Goal: Answer question/provide support

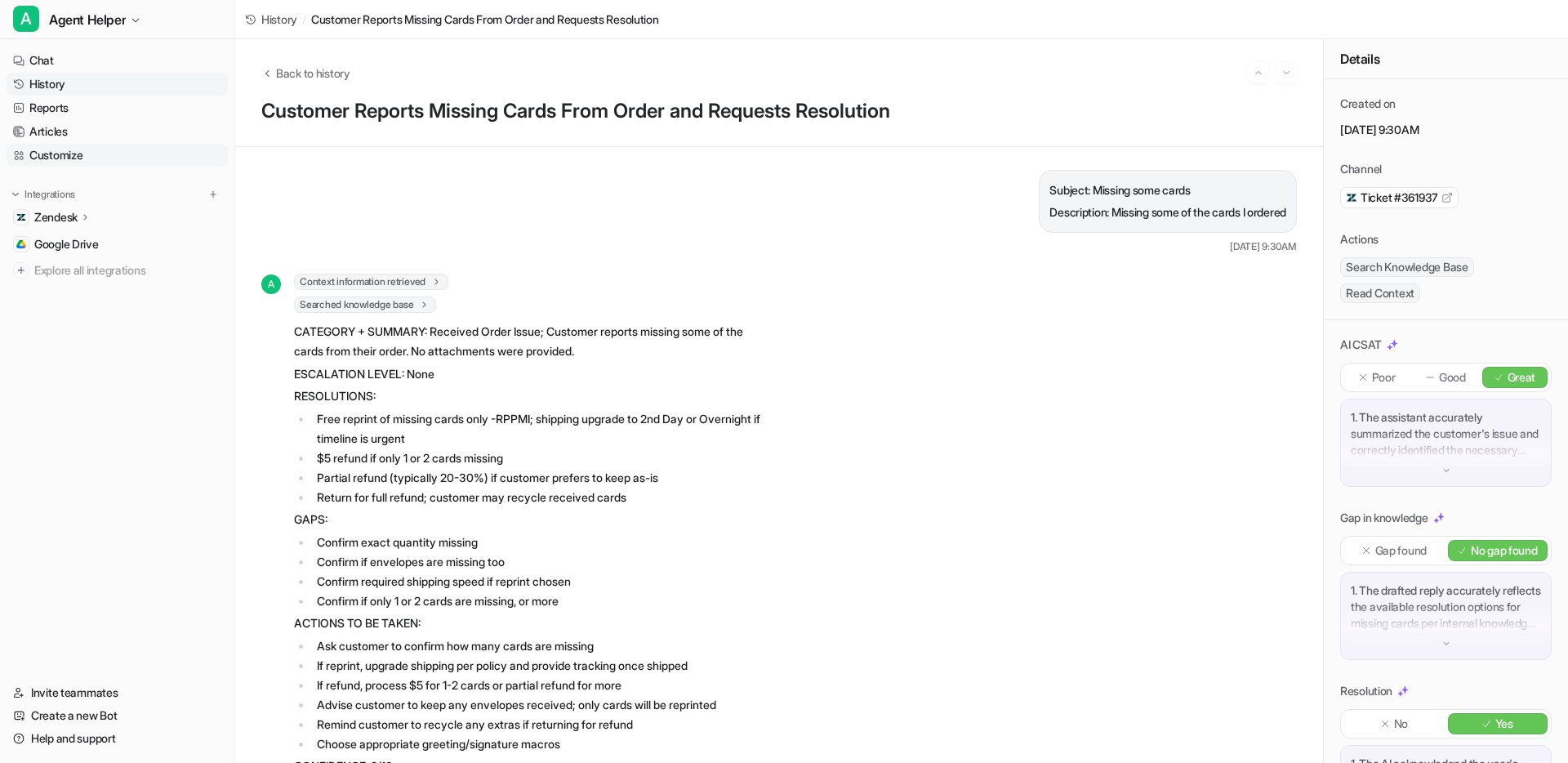
click at [51, 160] on link "Customize" at bounding box center [117, 156] width 222 height 23
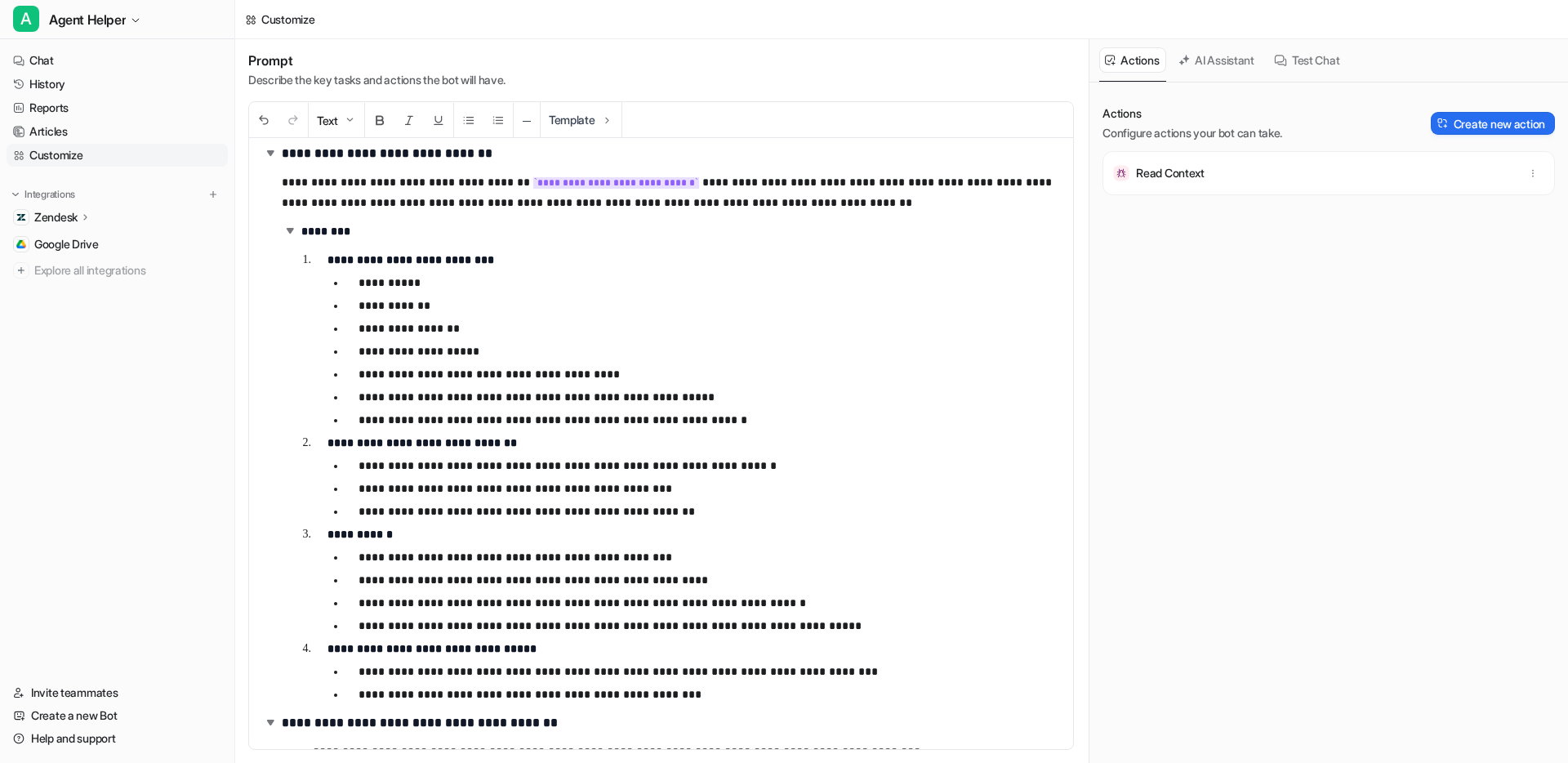
scroll to position [3643, 0]
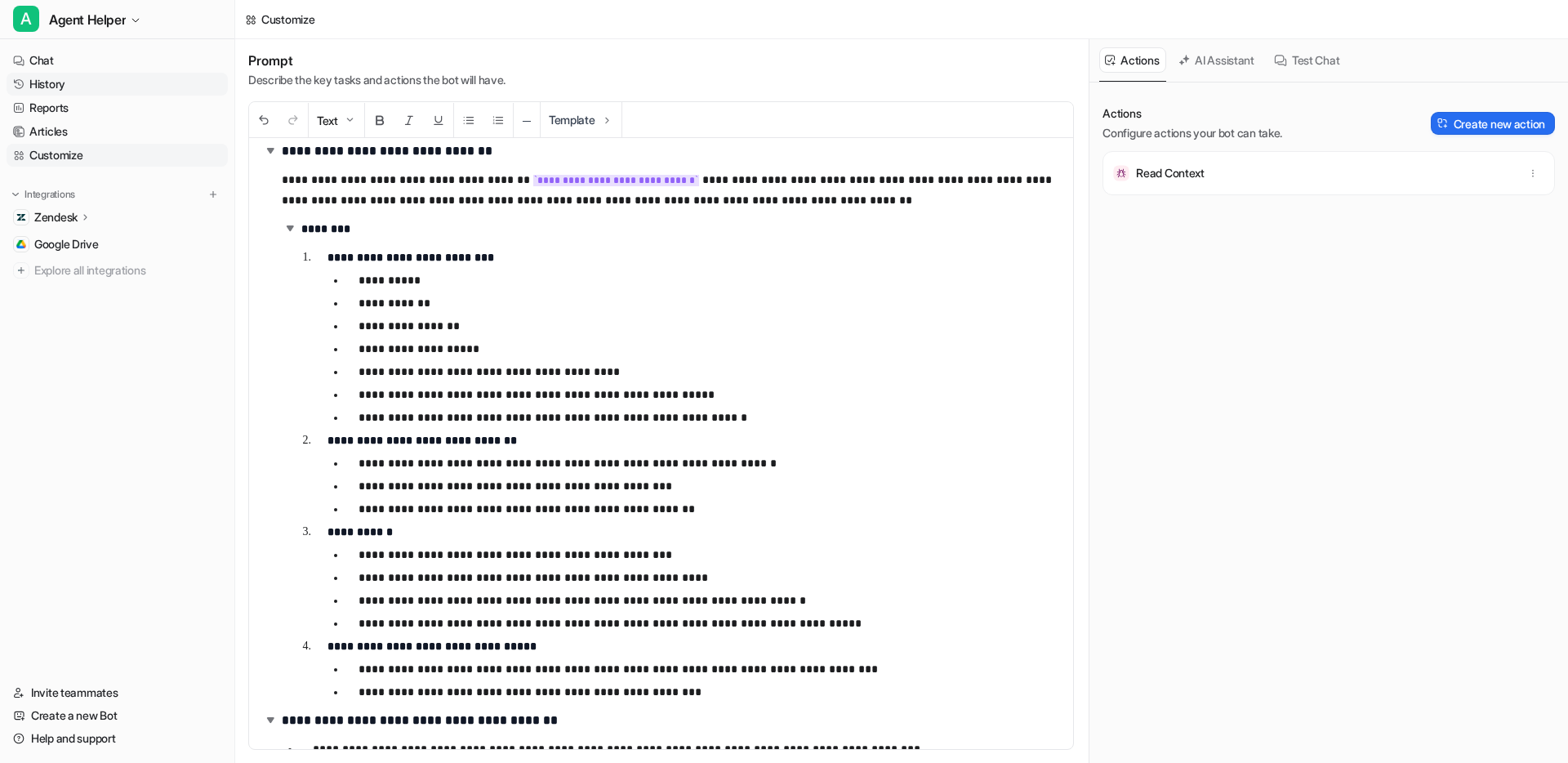
click at [59, 85] on link "History" at bounding box center [117, 85] width 222 height 23
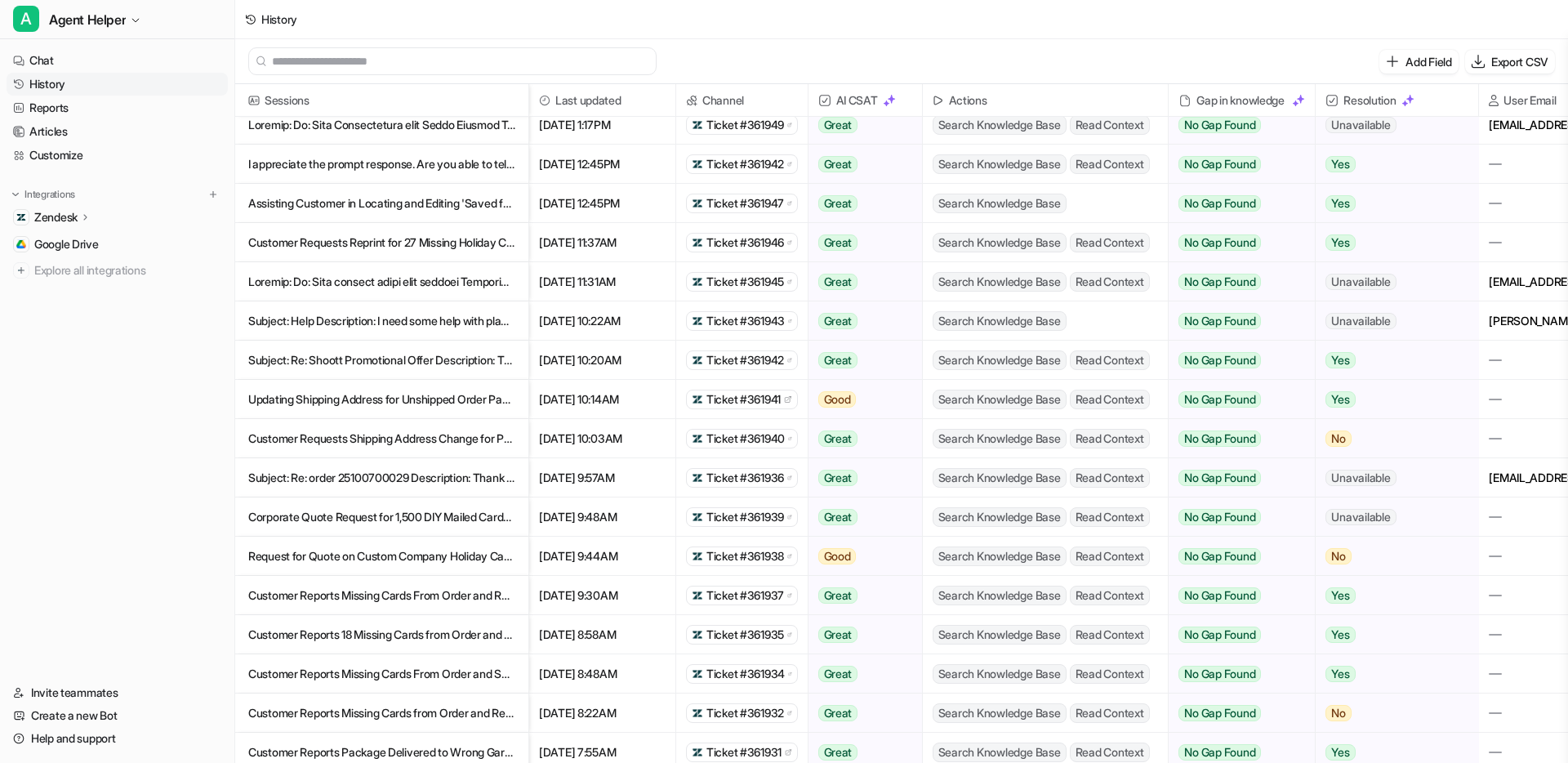
scroll to position [131, 0]
click at [362, 553] on p "Request for Quote on Custom Company Holiday Card Design" at bounding box center [382, 555] width 267 height 39
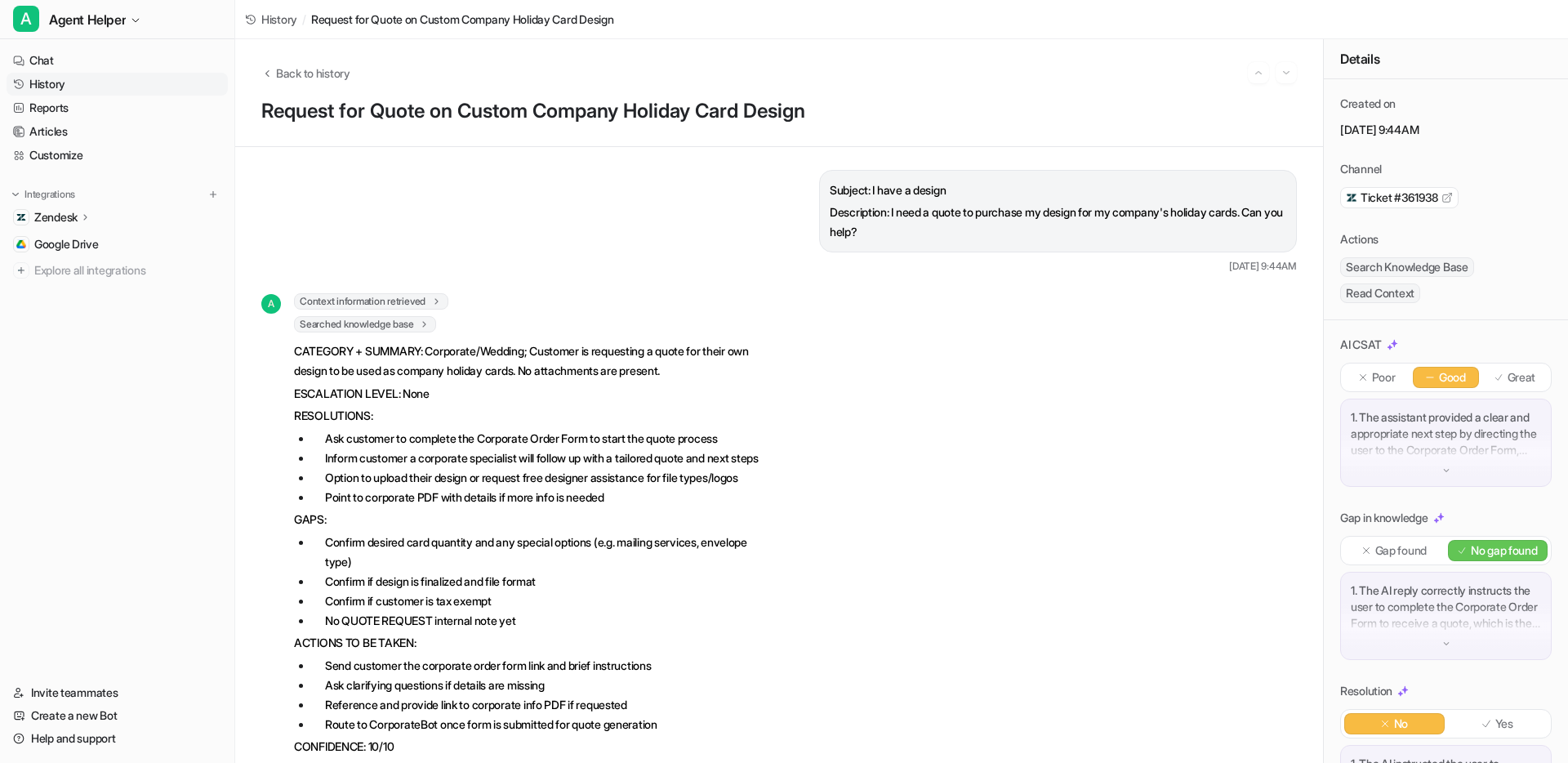
click at [399, 298] on span "Context information retrieved" at bounding box center [370, 301] width 154 height 16
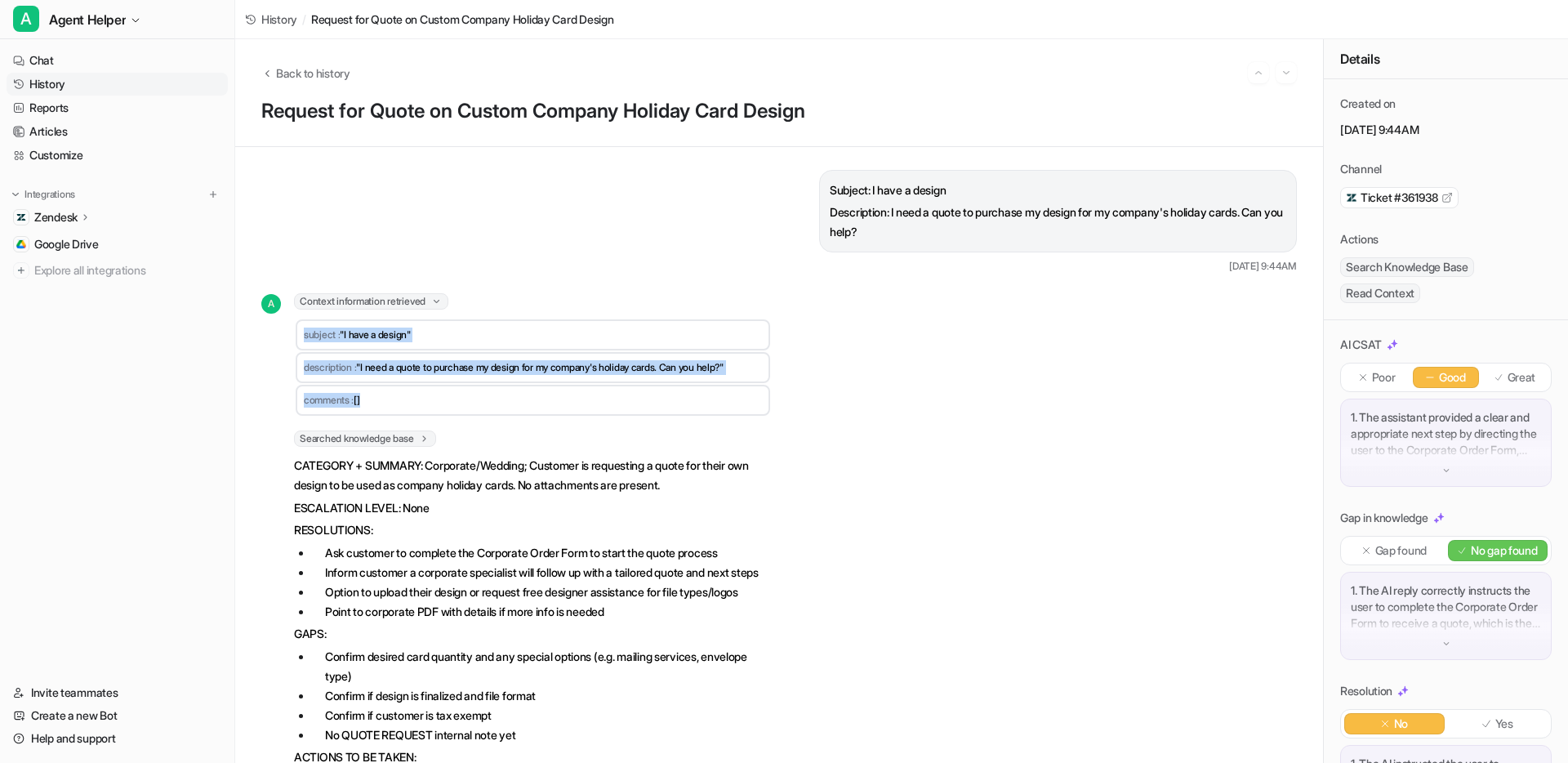
drag, startPoint x: 303, startPoint y: 334, endPoint x: 405, endPoint y: 402, distance: 122.6
click at [405, 402] on tbody "subject : "I have a design" description : "I need a quote to purchase my design…" at bounding box center [532, 368] width 474 height 96
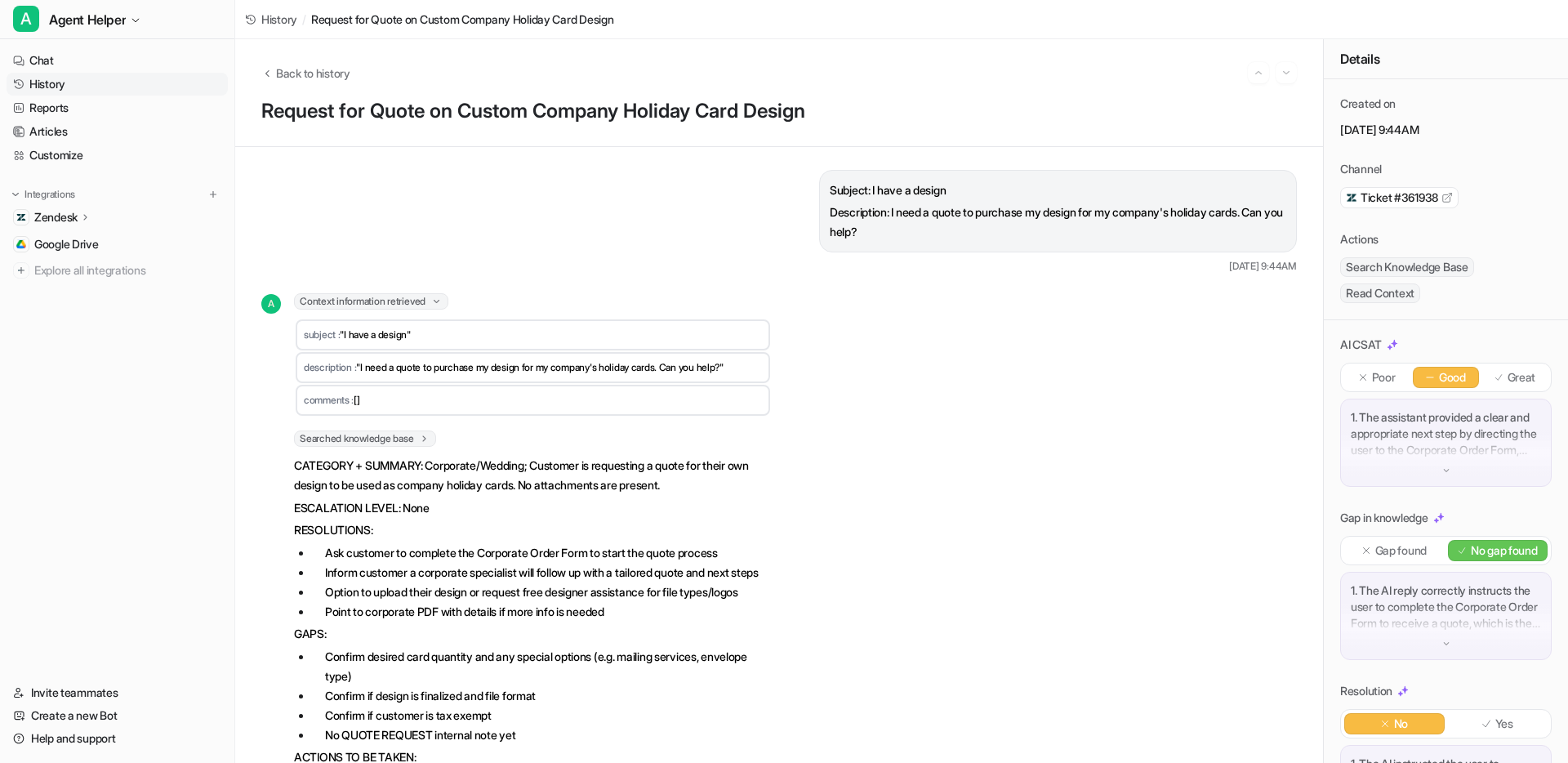
click at [606, 563] on li "Inform customer a corporate specialist will follow up with a tailored quote and…" at bounding box center [542, 572] width 460 height 20
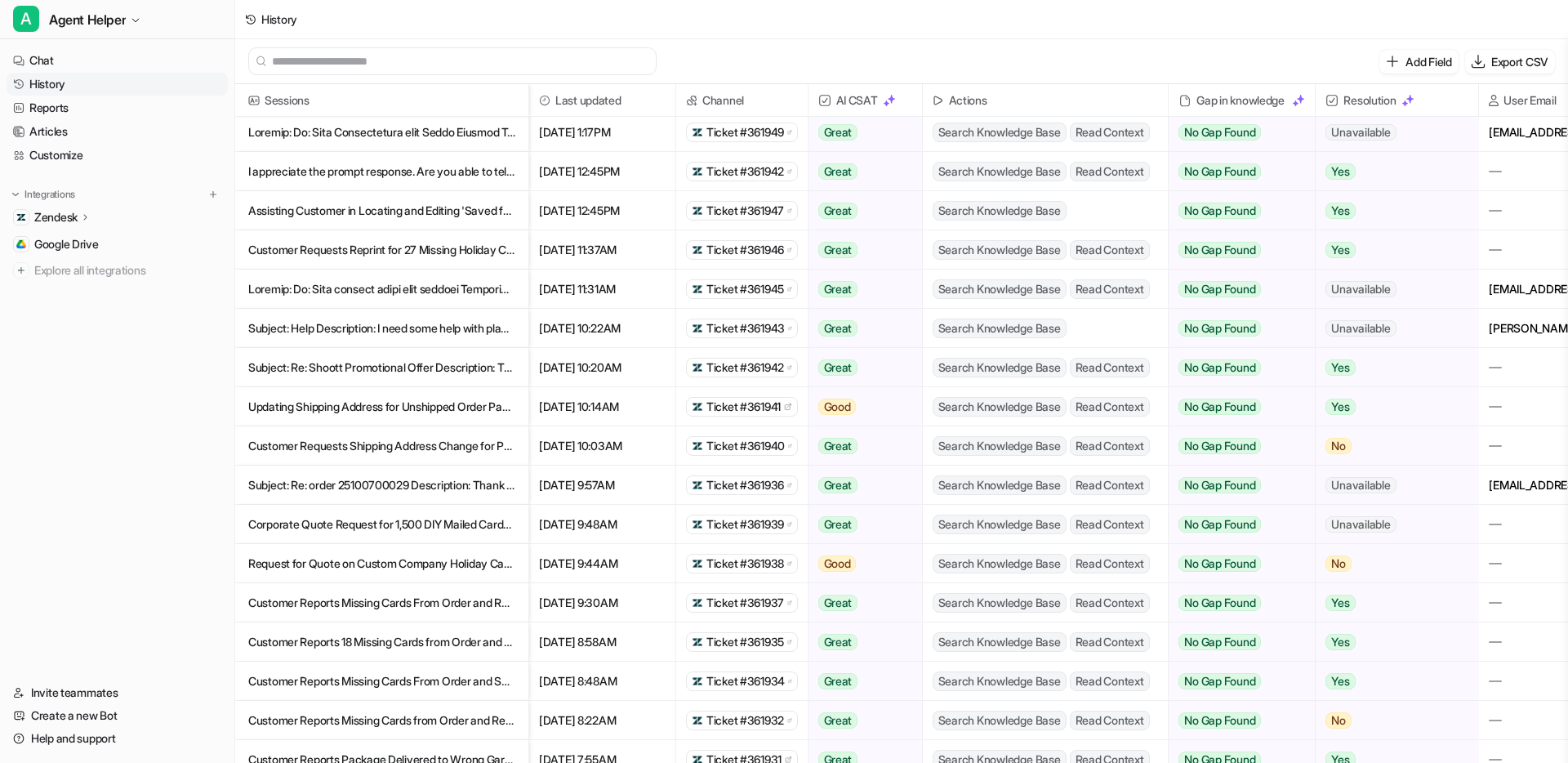
scroll to position [133, 0]
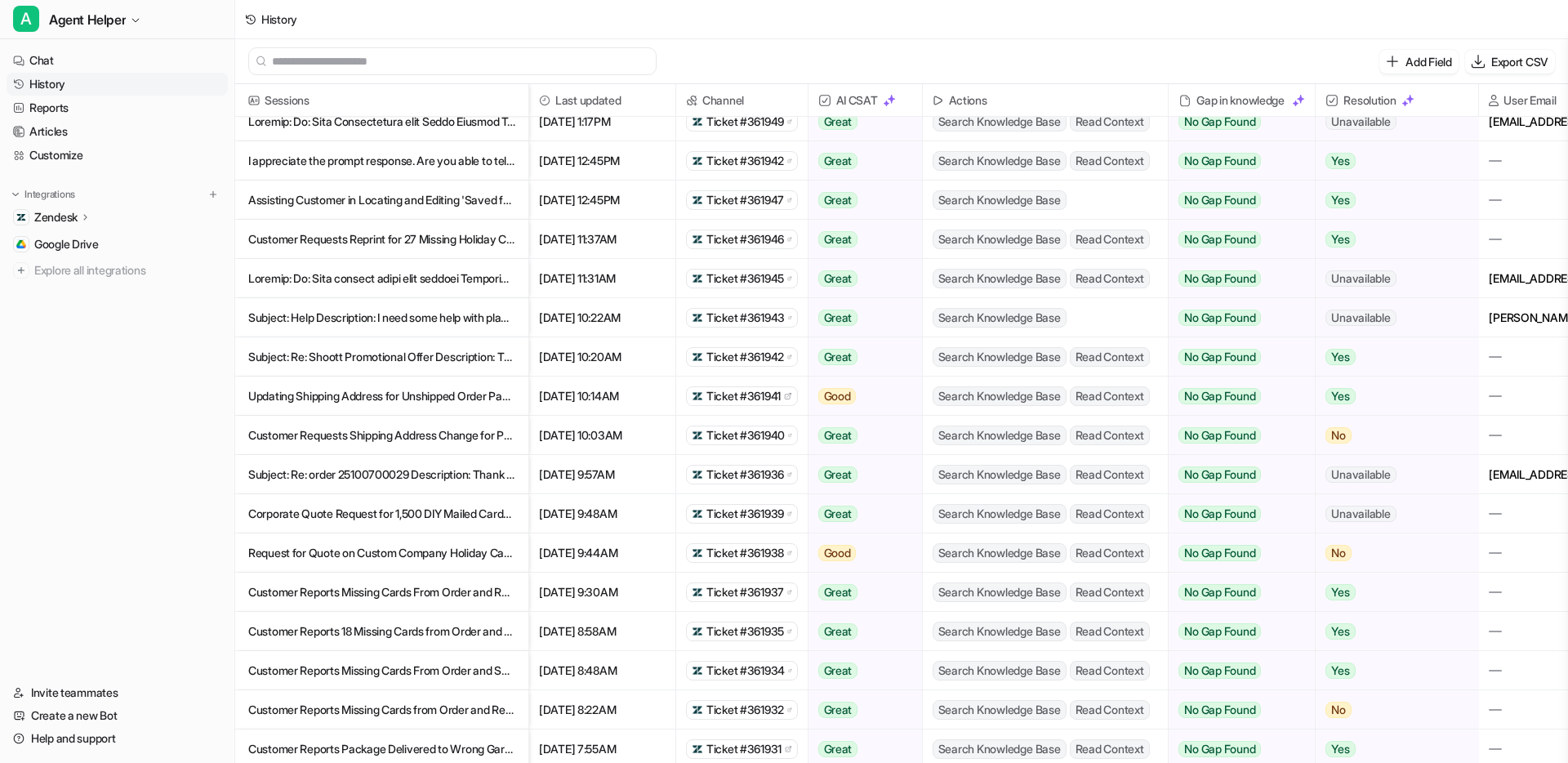
click at [424, 520] on p "Corporate Quote Request for 1,500 DIY Mailed Cards with Bulk Pricing" at bounding box center [382, 514] width 267 height 39
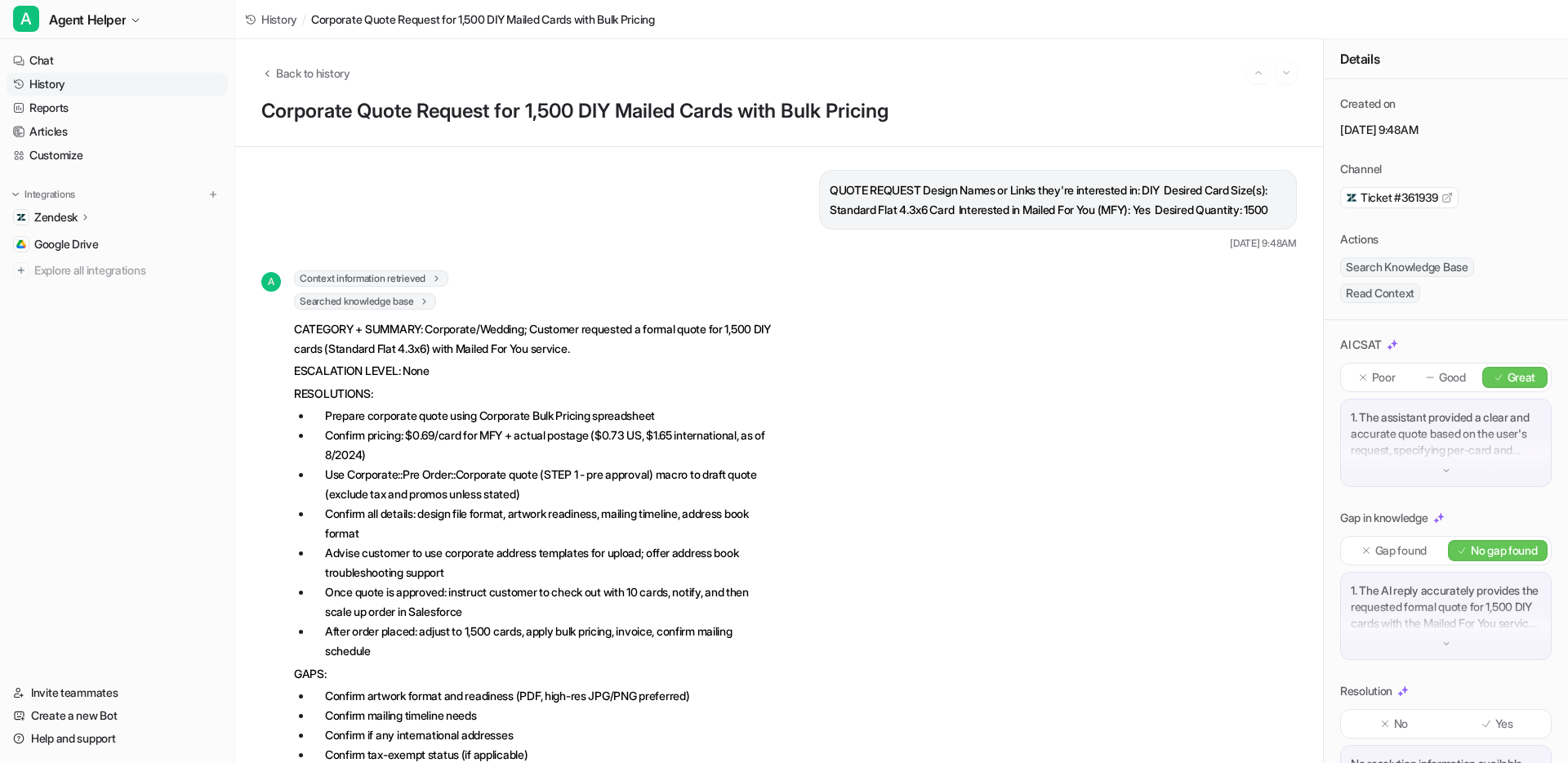
click at [436, 285] on icon at bounding box center [437, 279] width 12 height 12
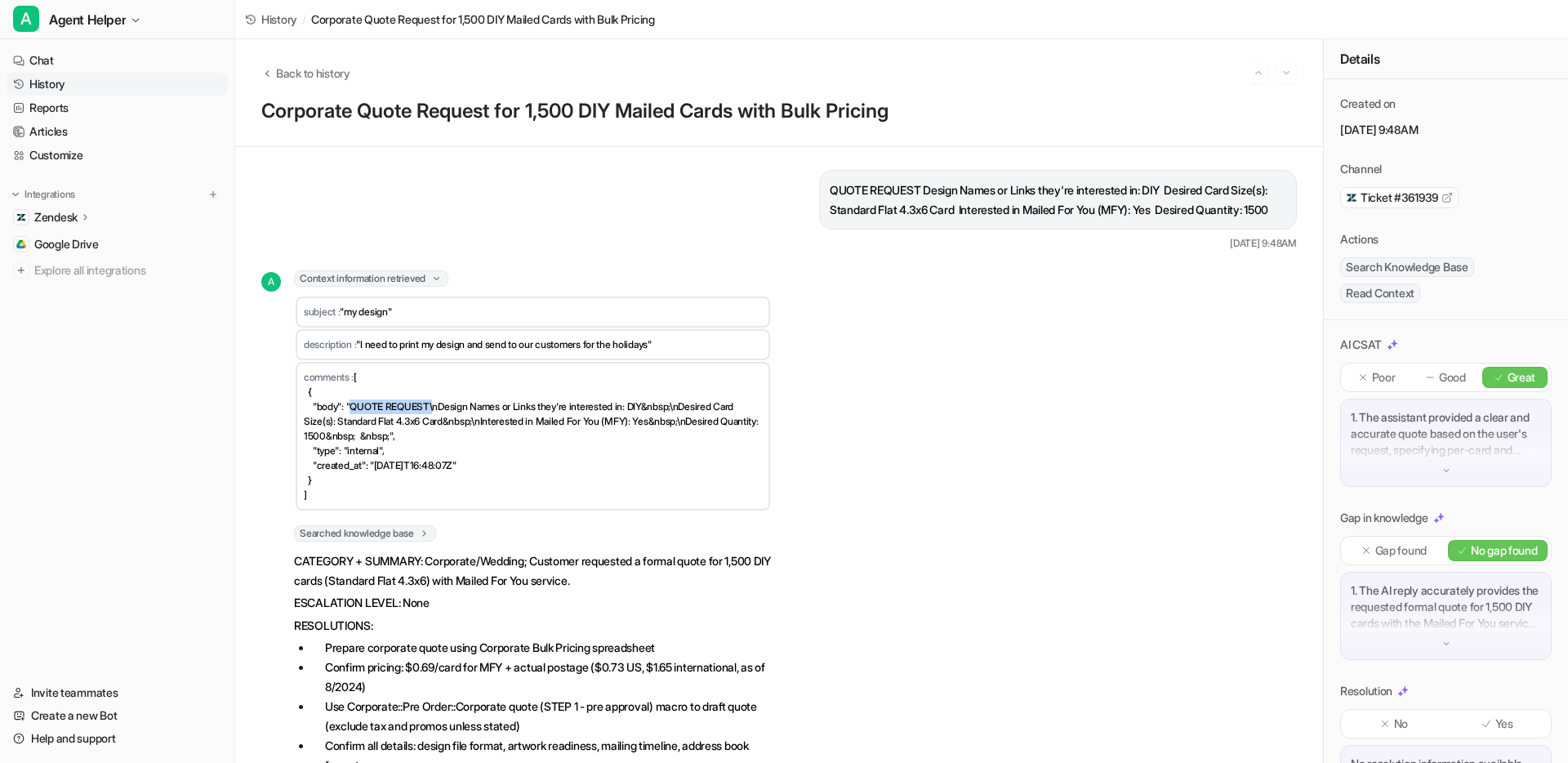
drag, startPoint x: 353, startPoint y: 426, endPoint x: 437, endPoint y: 426, distance: 84.0
click at [437, 426] on span "[ { "body": "QUOTE REQUEST\nDesign Names or Links they're interested in: DIY&nb…" at bounding box center [531, 436] width 457 height 130
click at [679, 361] on td "description : "I need to print my design and send to our customers for the holi…" at bounding box center [532, 345] width 474 height 31
drag, startPoint x: 691, startPoint y: 367, endPoint x: 361, endPoint y: 364, distance: 330.0
click at [361, 361] on td "description : "I need to print my design and send to our customers for the holi…" at bounding box center [532, 345] width 474 height 31
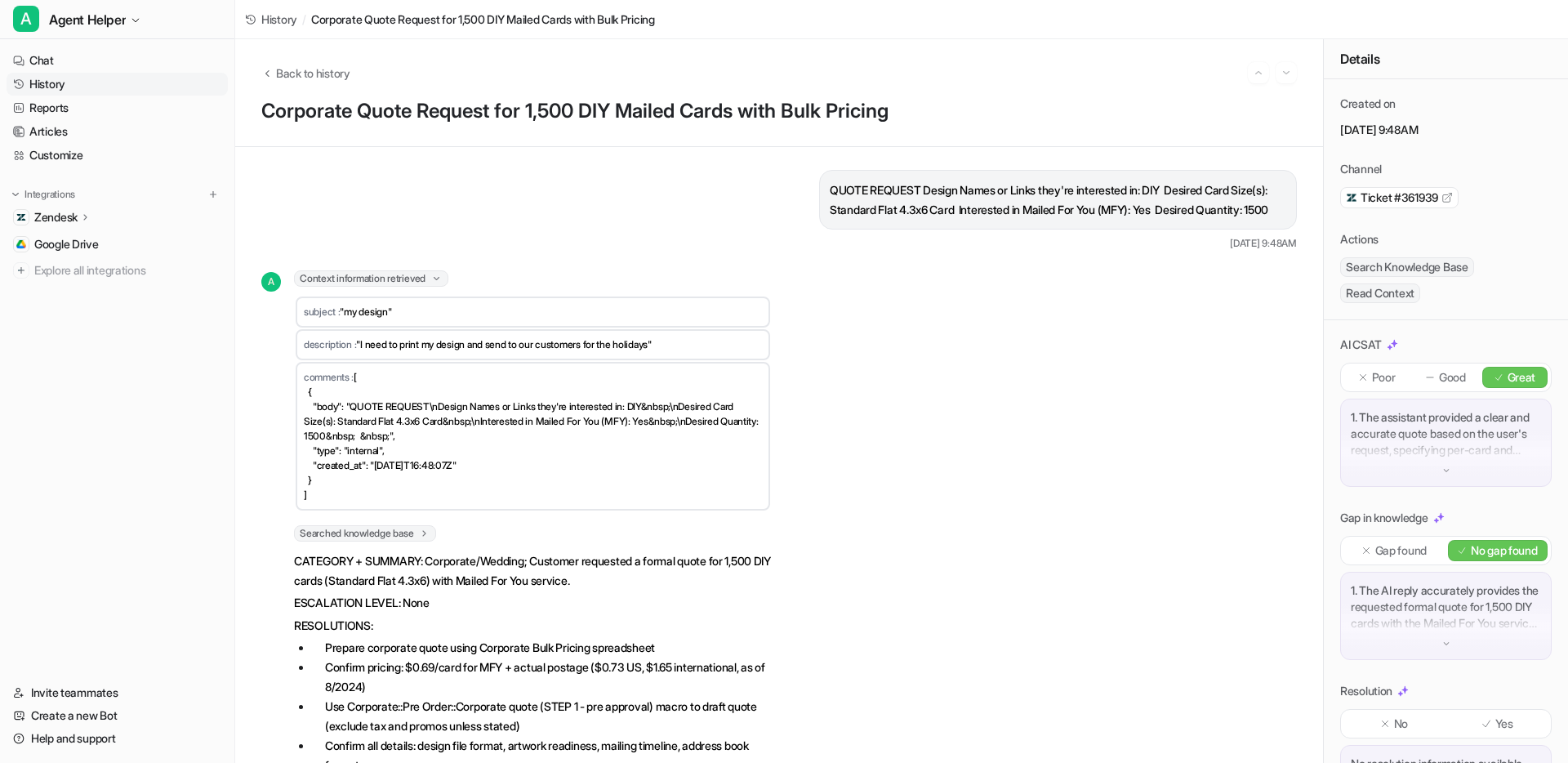
click at [363, 418] on td "comments : [ { "body": "QUOTE REQUEST\nDesign Names or Links they're interested…" at bounding box center [532, 436] width 474 height 149
drag, startPoint x: 442, startPoint y: 426, endPoint x: 645, endPoint y: 427, distance: 203.0
click at [645, 427] on span "[ { "body": "QUOTE REQUEST\nDesign Names or Links they're interested in: DIY&nb…" at bounding box center [531, 436] width 457 height 130
click at [646, 420] on span "[ { "body": "QUOTE REQUEST\nDesign Names or Links they're interested in: DIY&nb…" at bounding box center [531, 436] width 457 height 130
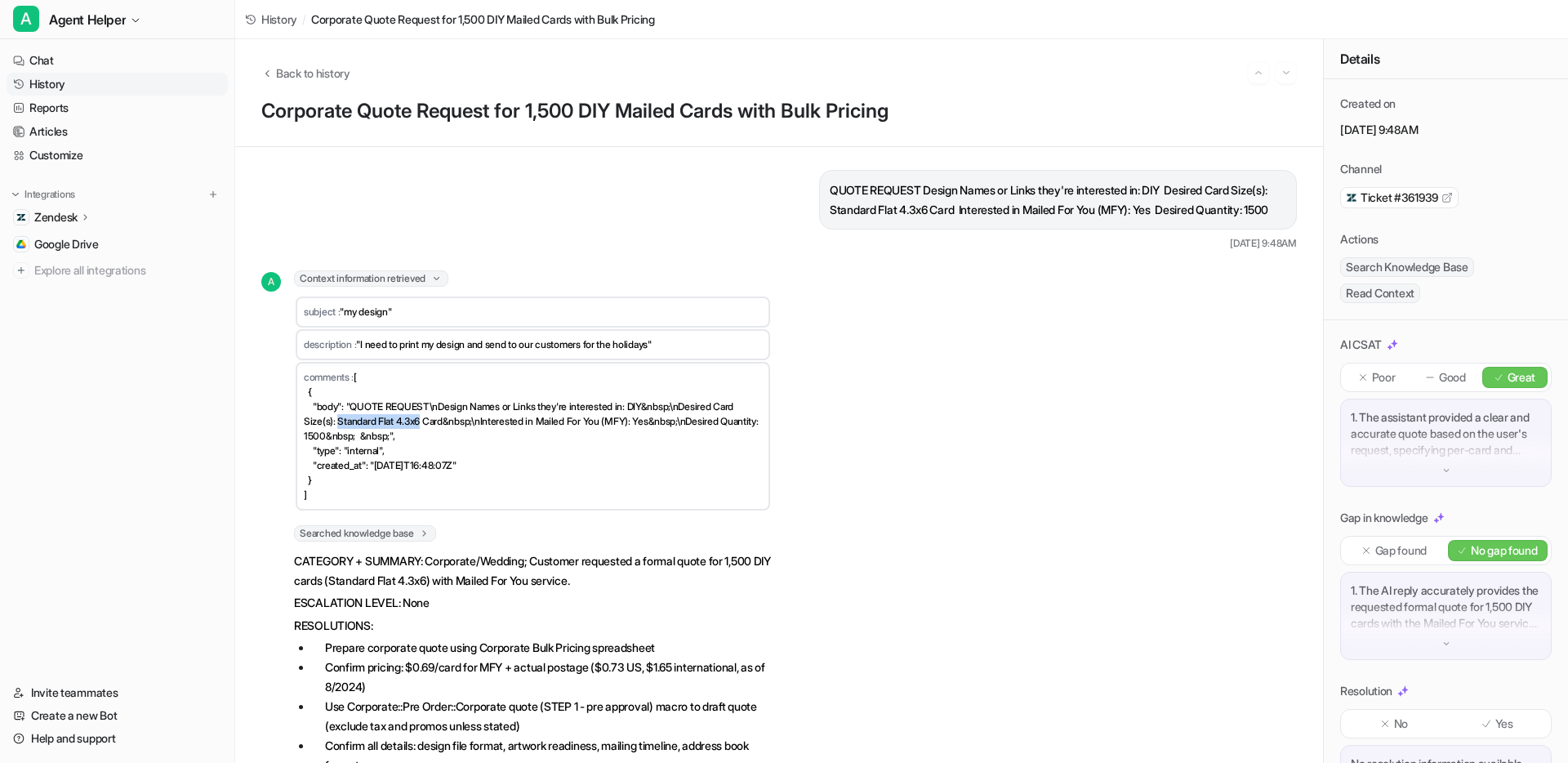
drag, startPoint x: 341, startPoint y: 442, endPoint x: 424, endPoint y: 443, distance: 83.0
click at [424, 443] on span "[ { "body": "QUOTE REQUEST\nDesign Names or Links they're interested in: DIY&nb…" at bounding box center [531, 436] width 457 height 130
click at [659, 440] on span "[ { "body": "QUOTE REQUEST\nDesign Names or Links they're interested in: DIY&nb…" at bounding box center [531, 436] width 457 height 130
click at [332, 483] on span "[ { "body": "QUOTE REQUEST\nDesign Names or Links they're interested in: DIY&nb…" at bounding box center [531, 436] width 457 height 130
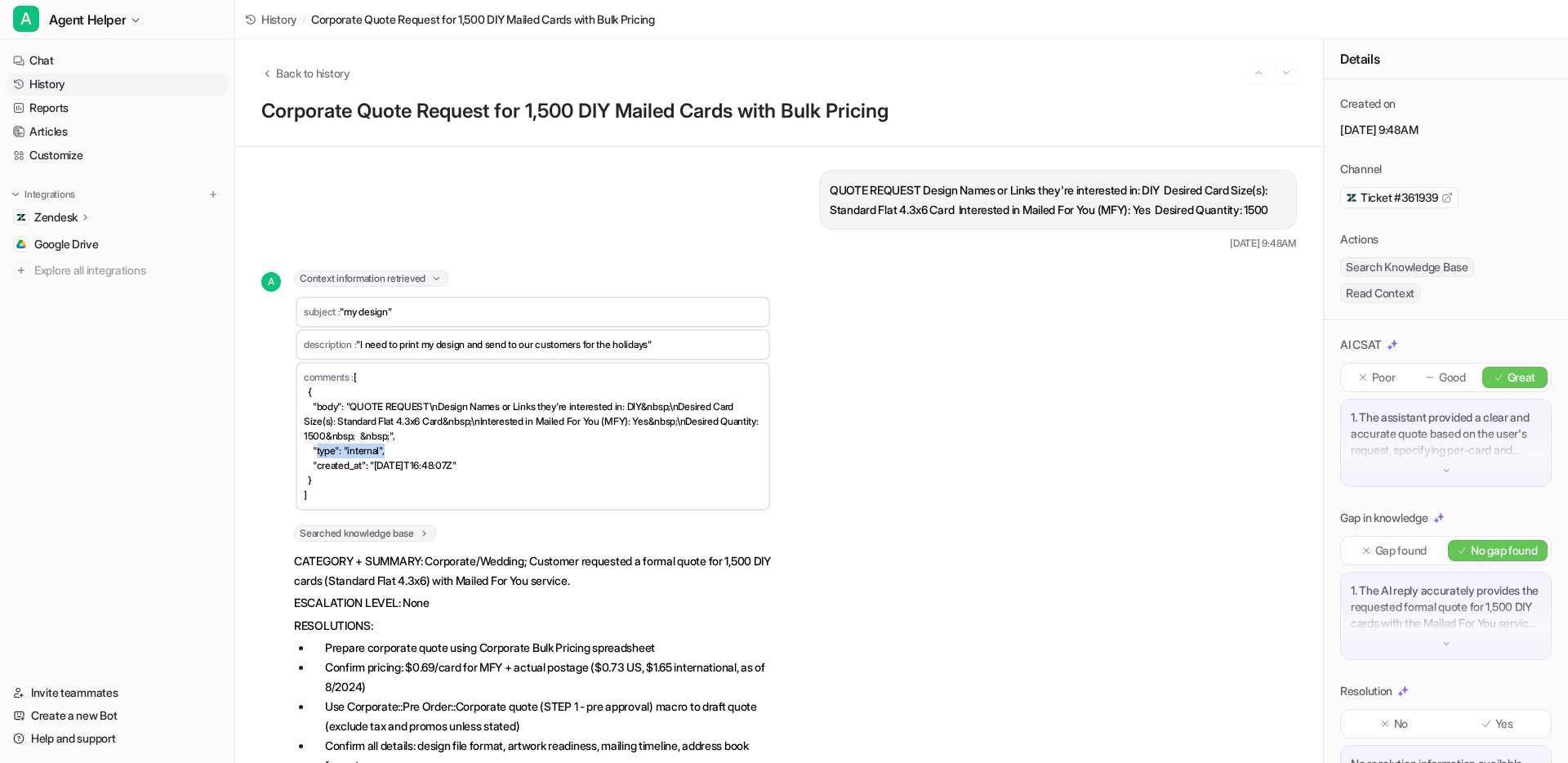
drag, startPoint x: 400, startPoint y: 472, endPoint x: 316, endPoint y: 472, distance: 84.0
click at [316, 472] on td "comments : [ { "body": "QUOTE REQUEST\nDesign Names or Links they're interested…" at bounding box center [532, 436] width 474 height 149
click at [550, 484] on td "comments : [ { "body": "QUOTE REQUEST\nDesign Names or Links they're interested…" at bounding box center [532, 436] width 474 height 149
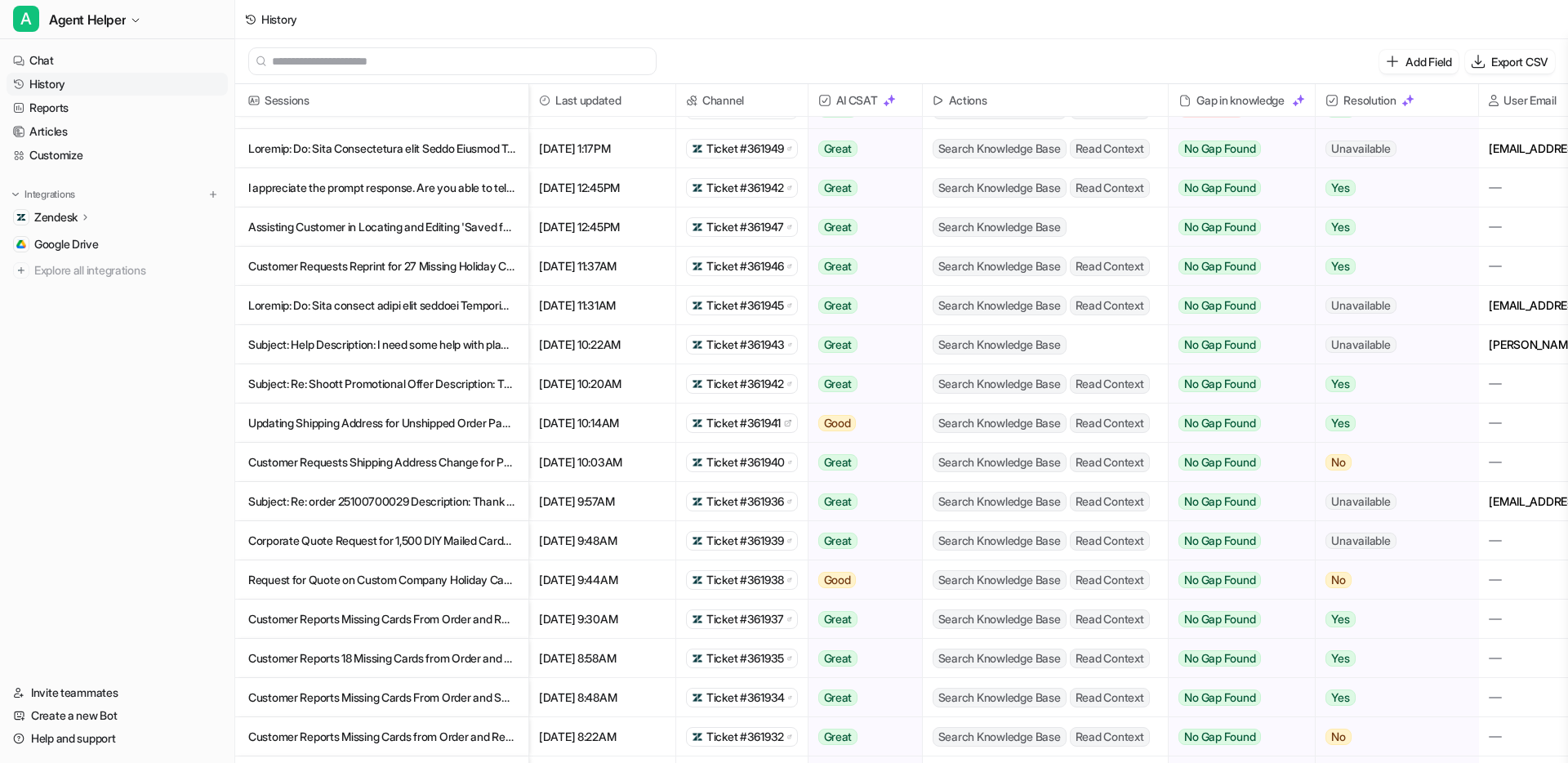
scroll to position [124, 0]
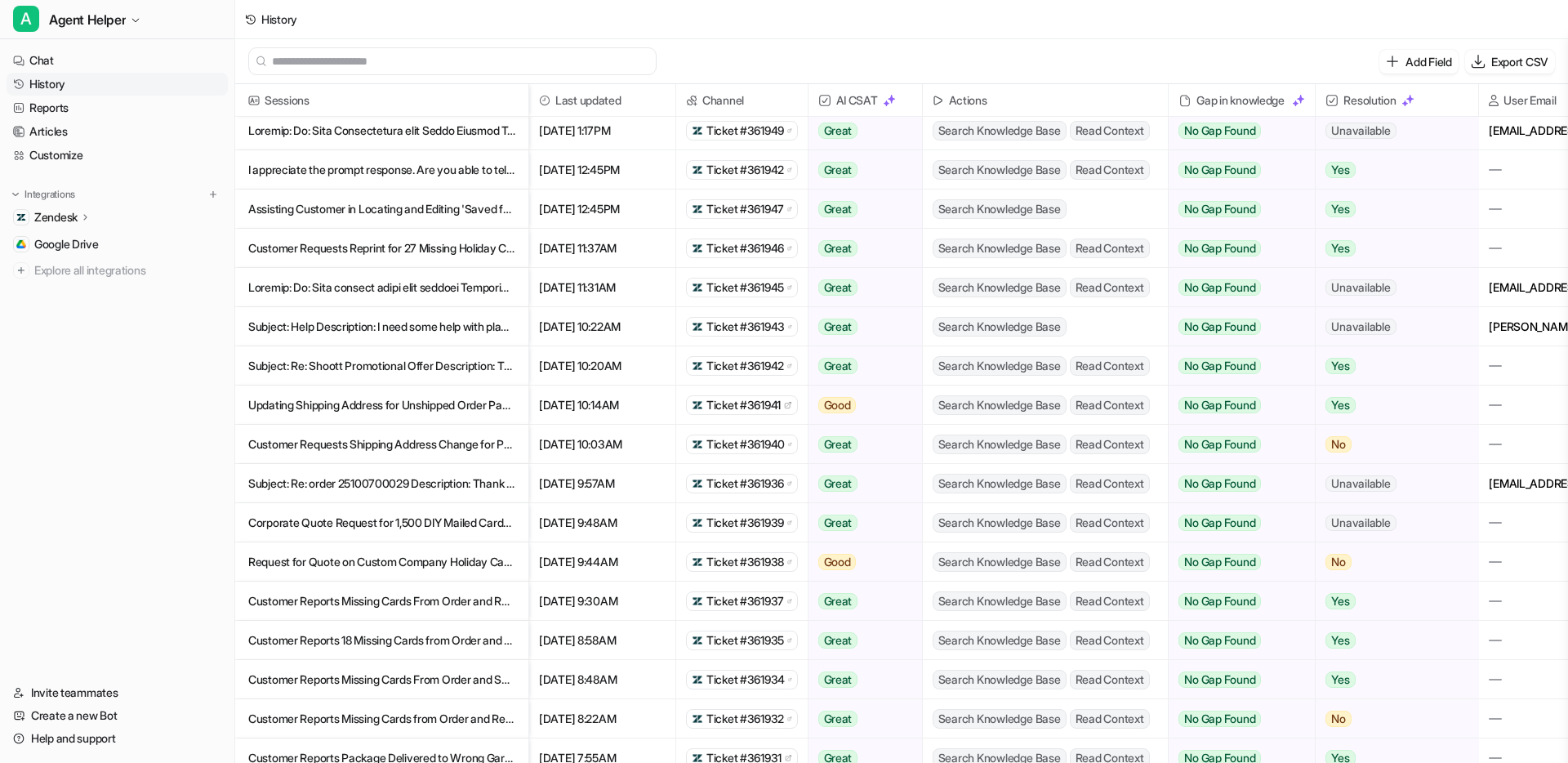
click at [397, 640] on p "Customer Reports 18 Missing Cards from Order and Seeks Resolution Options" at bounding box center [382, 640] width 267 height 39
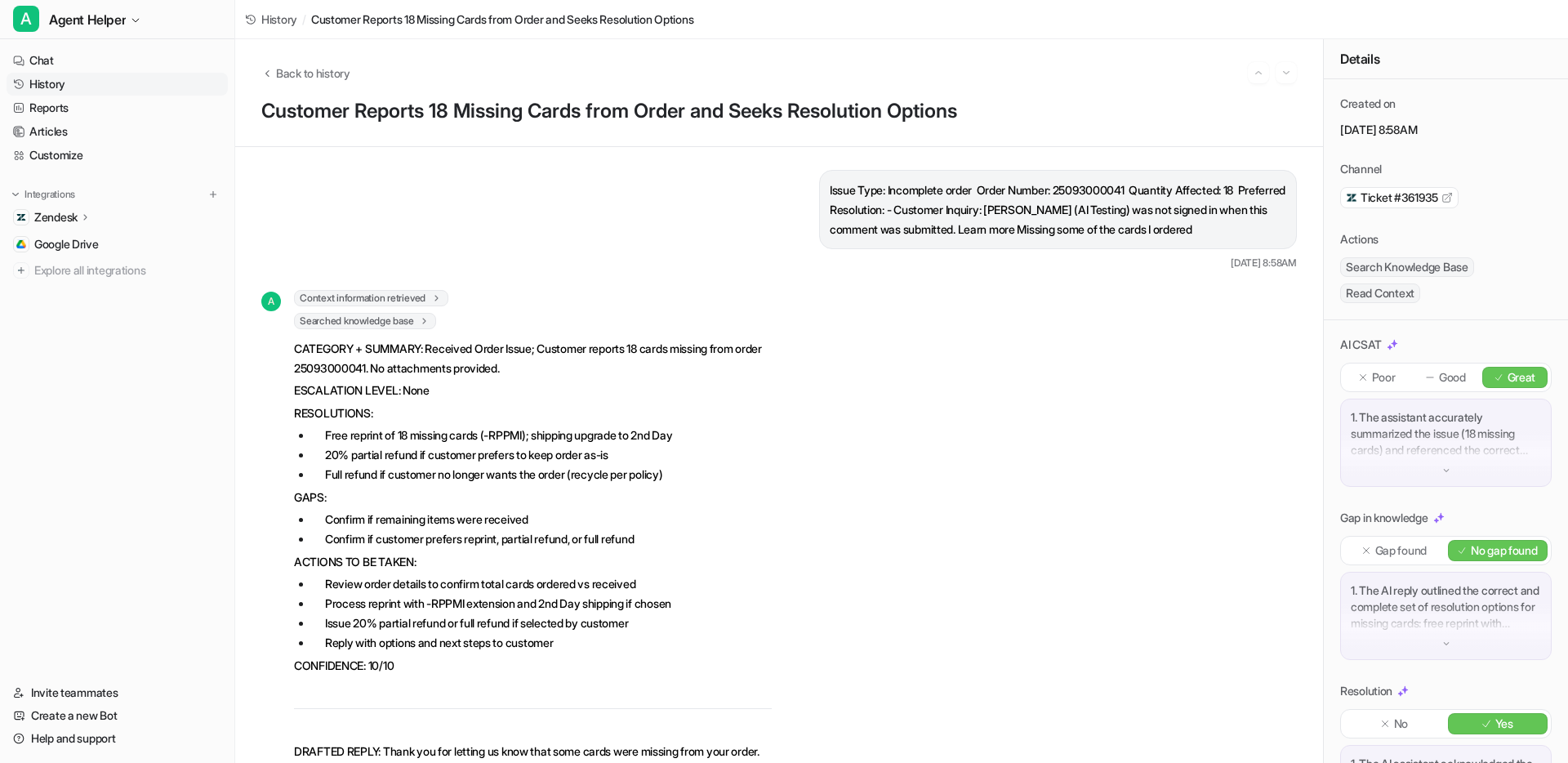
click at [442, 293] on icon at bounding box center [437, 299] width 12 height 12
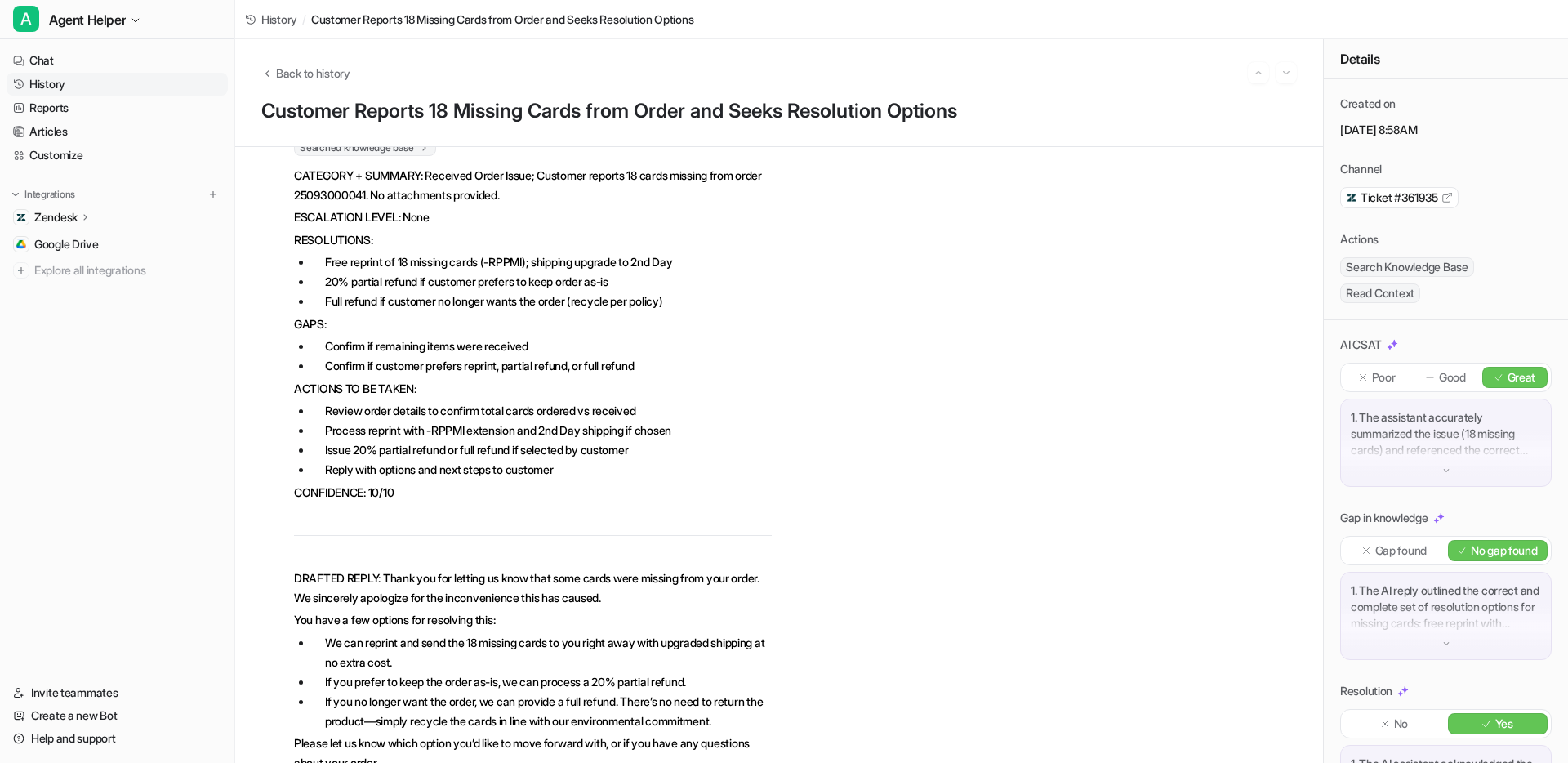
scroll to position [421, 0]
click at [322, 264] on li "Free reprint of 18 missing cards (-RPPMI); shipping upgrade to 2nd Day" at bounding box center [542, 262] width 460 height 20
drag, startPoint x: 323, startPoint y: 262, endPoint x: 780, endPoint y: 271, distance: 457.1
click at [780, 271] on div "A Context information retrieved subject : "Missing some cards" description : "M…" at bounding box center [780, 345] width 1036 height 954
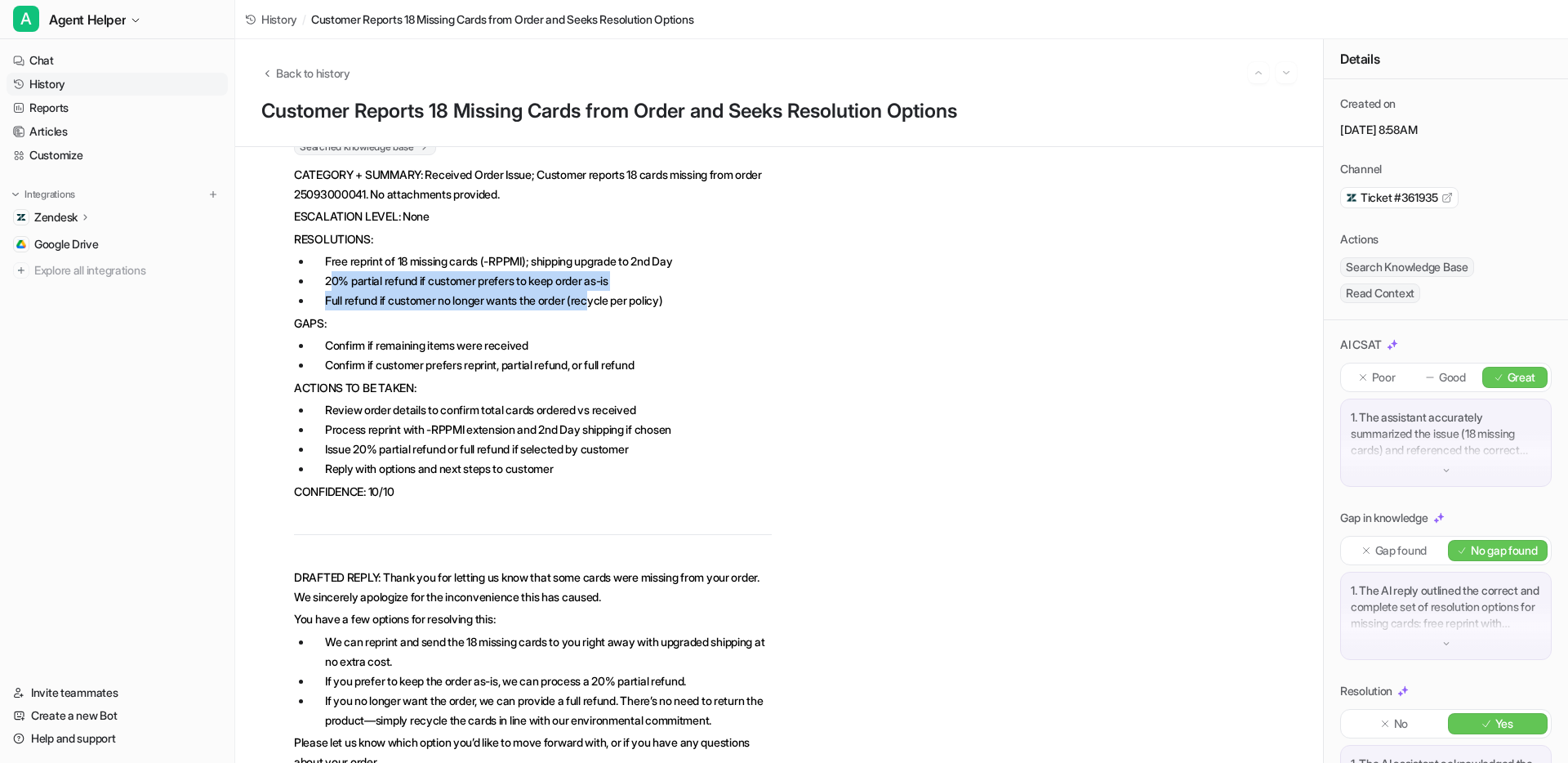
drag, startPoint x: 331, startPoint y: 279, endPoint x: 602, endPoint y: 289, distance: 271.2
click at [603, 291] on ul "Free reprint of 18 missing cards (-RPPMI); shipping upgrade to 2nd Day 20% part…" at bounding box center [532, 281] width 478 height 59
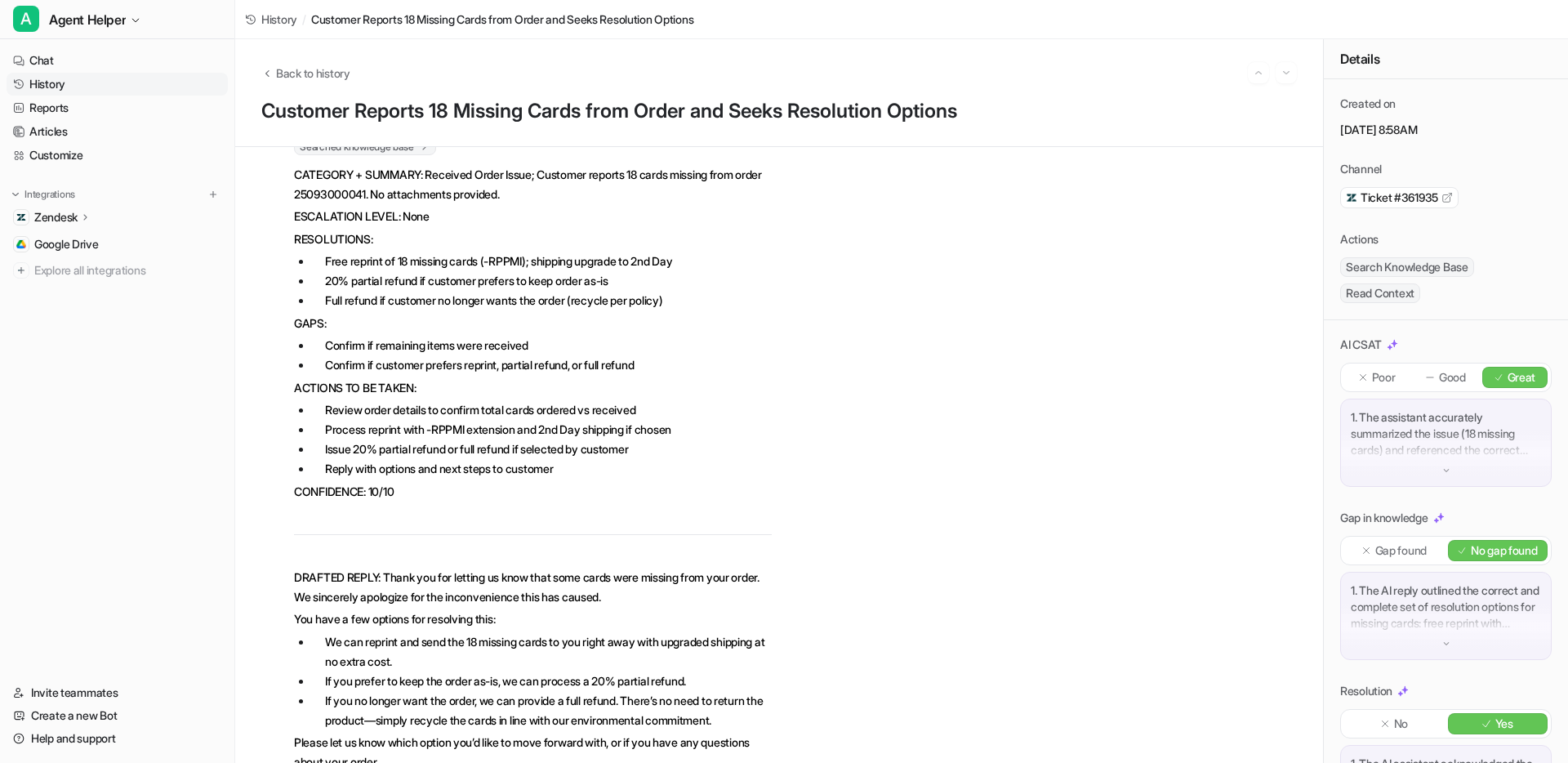
click at [647, 298] on li "Full refund if customer no longer wants the order (recycle per policy)" at bounding box center [542, 301] width 460 height 20
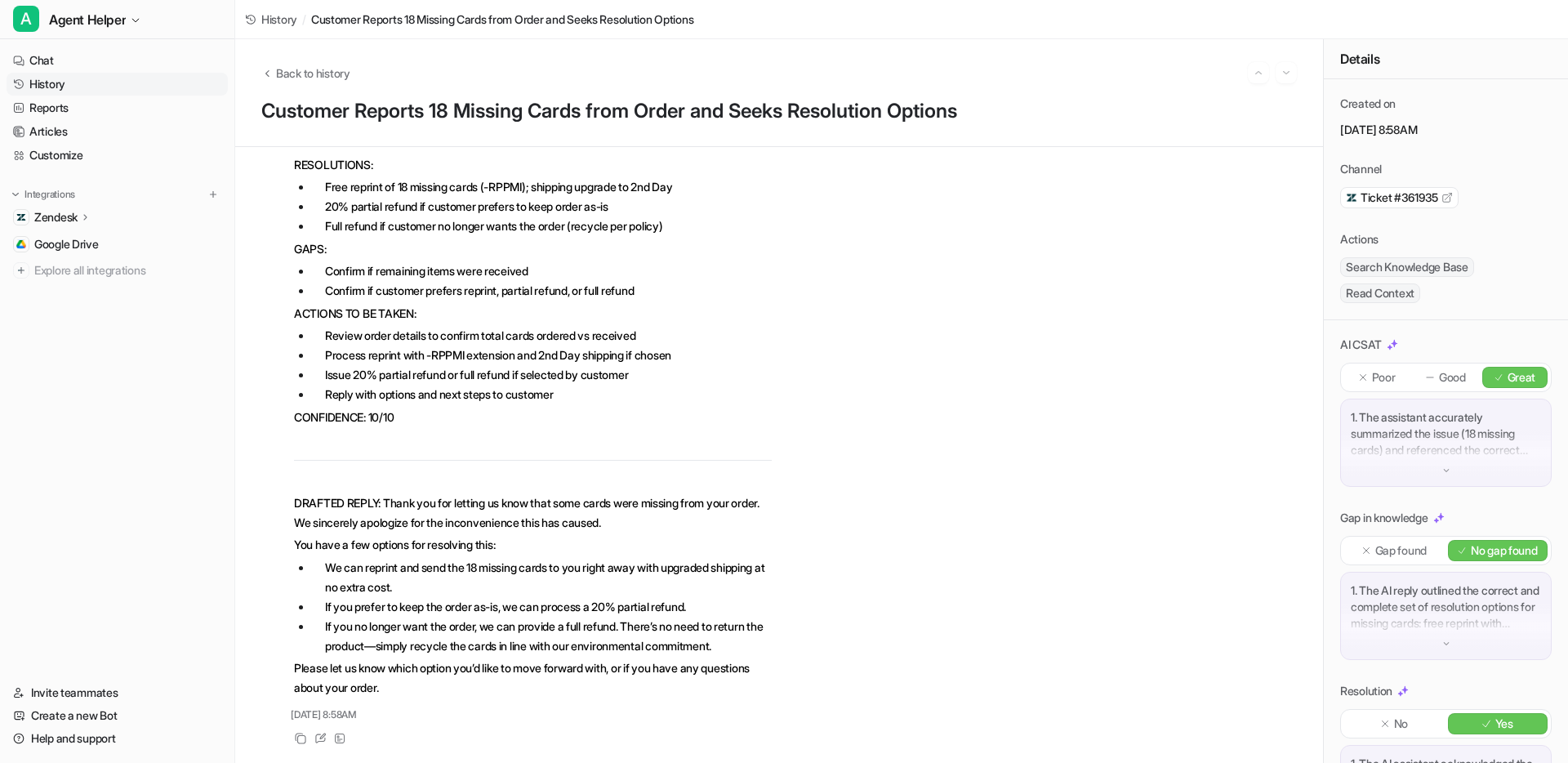
click at [548, 617] on li "If you no longer want the order, we can provide a full refund. There’s no need …" at bounding box center [542, 637] width 460 height 39
click at [428, 640] on li "If you no longer want the order, we can provide a full refund. There’s no need …" at bounding box center [542, 637] width 460 height 39
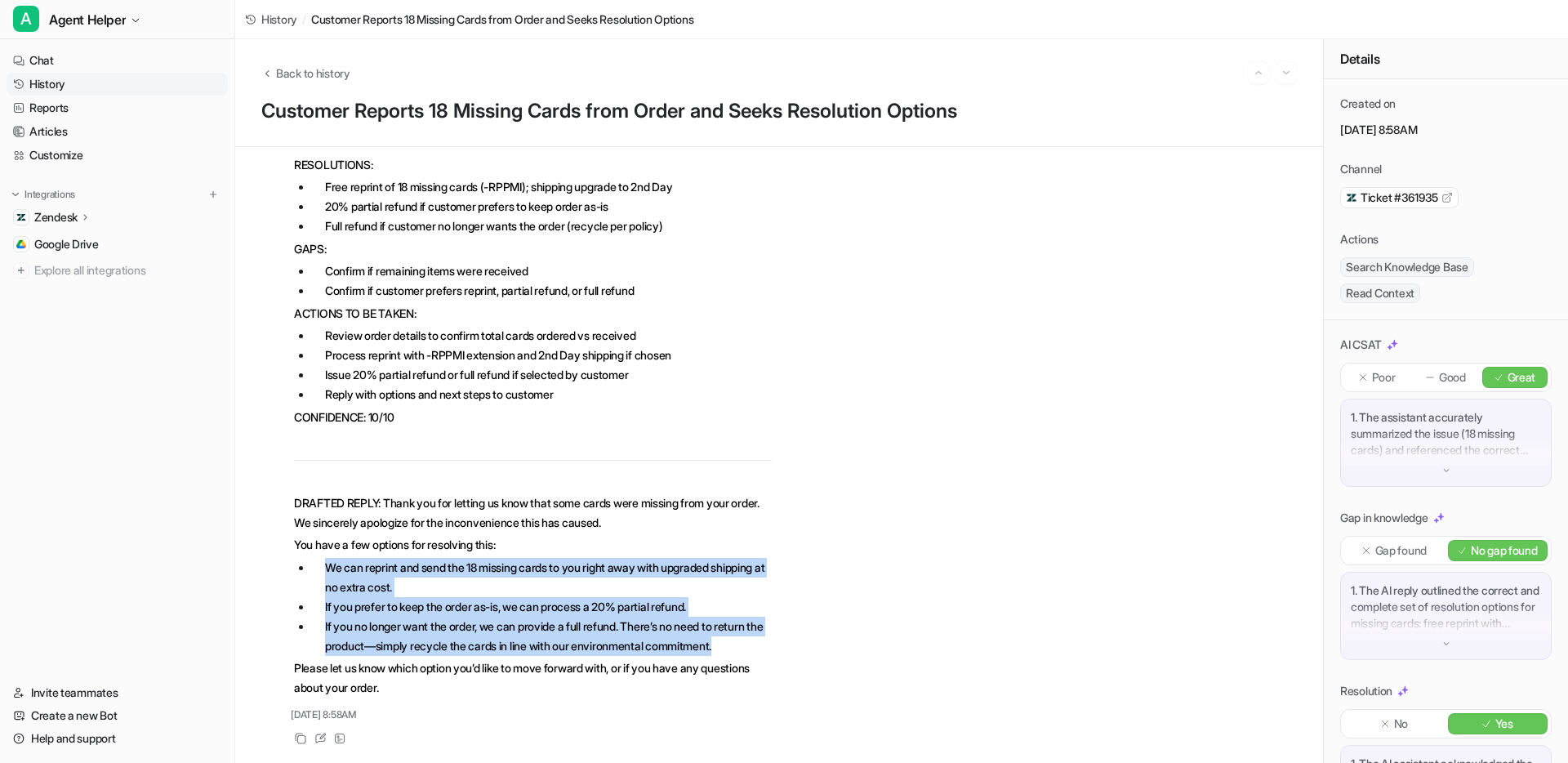
drag, startPoint x: 416, startPoint y: 639, endPoint x: 302, endPoint y: 556, distance: 141.0
click at [302, 558] on ul "We can reprint and send the 18 missing cards to you right away with upgraded sh…" at bounding box center [532, 607] width 478 height 98
click at [885, 606] on div "A Context information retrieved subject : "Missing some cards" description : "M…" at bounding box center [780, 272] width 1036 height 954
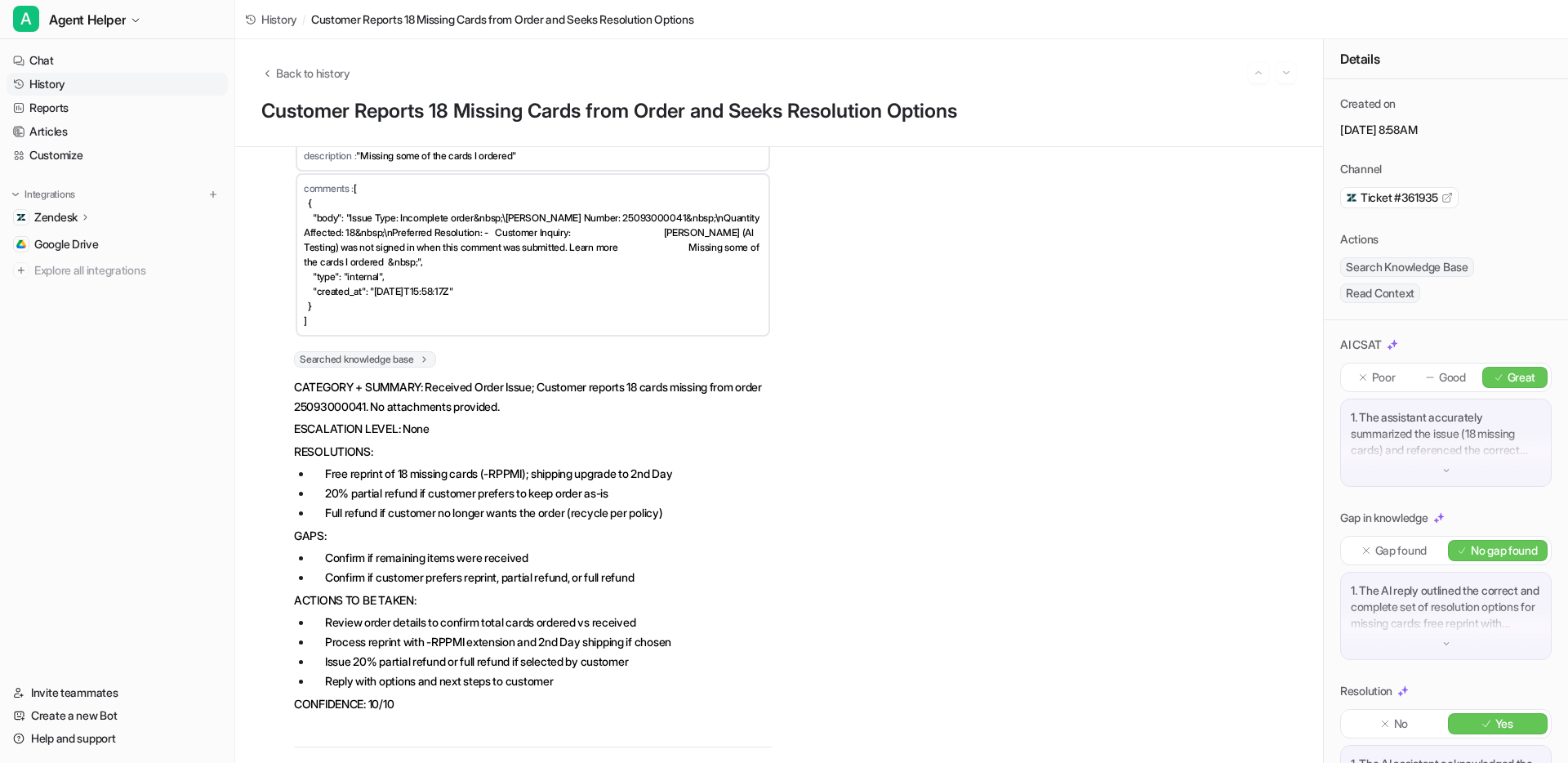
scroll to position [207, 0]
